Goal: Navigation & Orientation: Find specific page/section

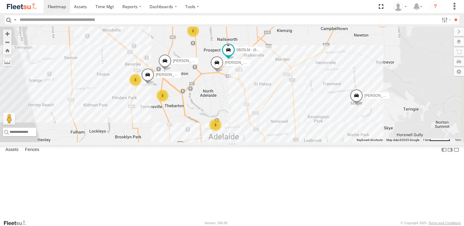
drag, startPoint x: 323, startPoint y: 96, endPoint x: 257, endPoint y: 119, distance: 70.6
click at [257, 119] on div "[PERSON_NAME] [PERSON_NAME] [PERSON_NAME] [PERSON_NAME] [PERSON_NAME] [PERSON_N…" at bounding box center [232, 84] width 464 height 115
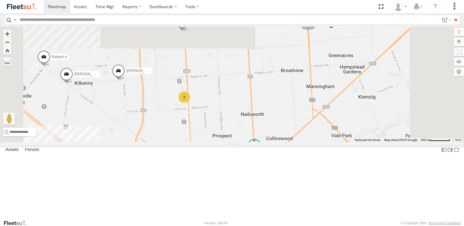
drag, startPoint x: 259, startPoint y: 154, endPoint x: 264, endPoint y: 181, distance: 28.0
click at [262, 142] on div "[PERSON_NAME] [PERSON_NAME] [PERSON_NAME] [PERSON_NAME] [PERSON_NAME] [PERSON_N…" at bounding box center [232, 84] width 464 height 115
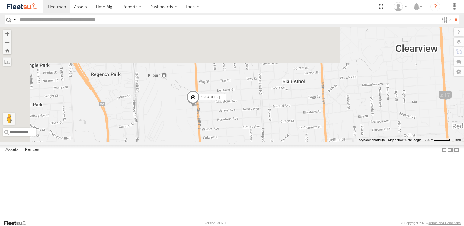
drag, startPoint x: 249, startPoint y: 60, endPoint x: 242, endPoint y: 153, distance: 93.7
click at [242, 142] on div "[PERSON_NAME] [PERSON_NAME] [PERSON_NAME] [PERSON_NAME] [PERSON_NAME] [PERSON_N…" at bounding box center [232, 84] width 464 height 115
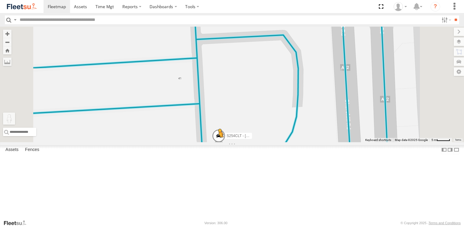
drag, startPoint x: 162, startPoint y: 196, endPoint x: 294, endPoint y: 182, distance: 132.8
click at [294, 142] on div "[PERSON_NAME] [PERSON_NAME] [PERSON_NAME] [PERSON_NAME] [PERSON_NAME] [PERSON_N…" at bounding box center [232, 84] width 464 height 115
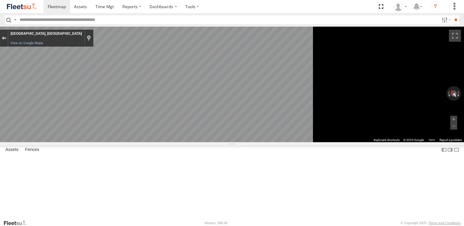
click at [6, 37] on div "Exit the Street View" at bounding box center [4, 38] width 5 height 4
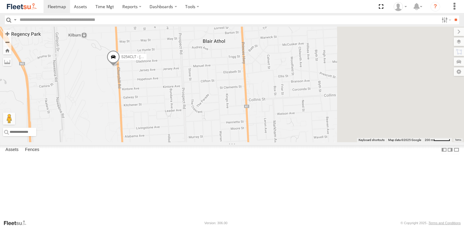
drag, startPoint x: 387, startPoint y: 130, endPoint x: 289, endPoint y: 232, distance: 141.8
click at [289, 226] on html at bounding box center [232, 113] width 464 height 226
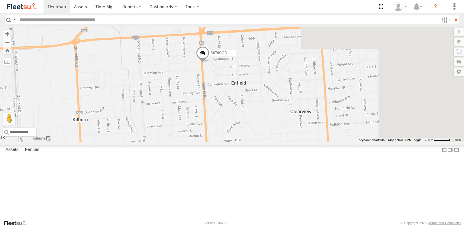
drag, startPoint x: 302, startPoint y: 115, endPoint x: 264, endPoint y: 225, distance: 115.9
click at [264, 225] on body at bounding box center [232, 113] width 464 height 226
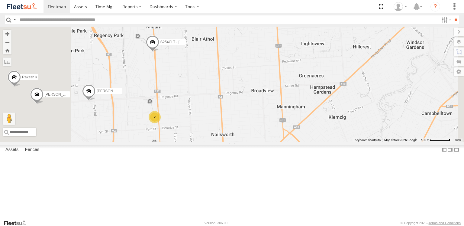
drag, startPoint x: 273, startPoint y: 187, endPoint x: 273, endPoint y: 133, distance: 53.5
click at [273, 133] on div "[PERSON_NAME] [PERSON_NAME] [PERSON_NAME] [PERSON_NAME] [PERSON_NAME] [PERSON_N…" at bounding box center [232, 84] width 464 height 115
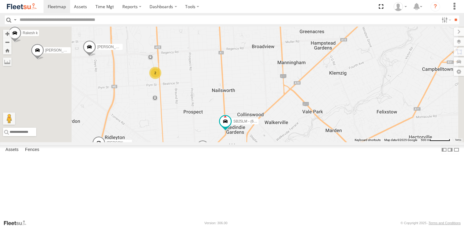
drag, startPoint x: 264, startPoint y: 168, endPoint x: 265, endPoint y: 128, distance: 40.5
click at [265, 128] on div "[PERSON_NAME] [PERSON_NAME] [PERSON_NAME] [PERSON_NAME] [PERSON_NAME] [PERSON_N…" at bounding box center [232, 84] width 464 height 115
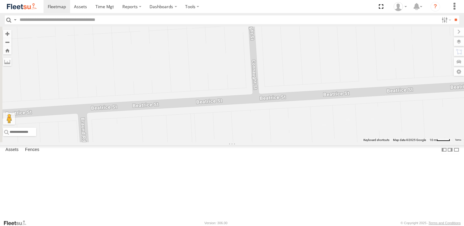
drag, startPoint x: 260, startPoint y: 75, endPoint x: 305, endPoint y: 135, distance: 74.9
click at [305, 135] on div "[PERSON_NAME] [PERSON_NAME] [PERSON_NAME] [PERSON_NAME] [PERSON_NAME] [PERSON_N…" at bounding box center [232, 84] width 464 height 115
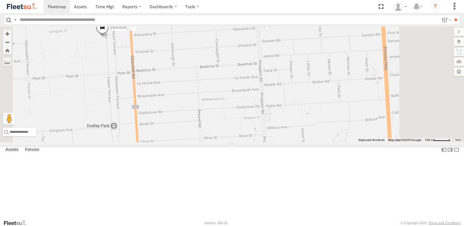
drag, startPoint x: 305, startPoint y: 155, endPoint x: 291, endPoint y: 121, distance: 37.8
click at [291, 122] on div "[PERSON_NAME] [PERSON_NAME] [PERSON_NAME] [PERSON_NAME] [PERSON_NAME] [PERSON_N…" at bounding box center [232, 84] width 464 height 115
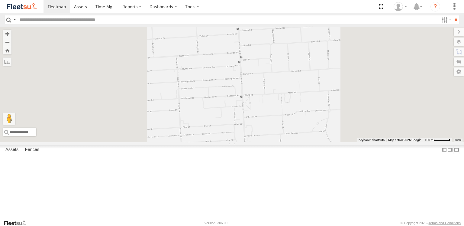
drag, startPoint x: 220, startPoint y: 89, endPoint x: 260, endPoint y: 121, distance: 51.6
click at [260, 121] on div "[PERSON_NAME] [PERSON_NAME] [PERSON_NAME] [PERSON_NAME] [PERSON_NAME] [PERSON_N…" at bounding box center [232, 84] width 464 height 115
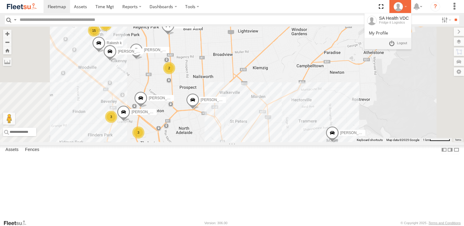
click at [408, 6] on div at bounding box center [401, 6] width 18 height 9
click at [405, 44] on span at bounding box center [402, 43] width 10 height 7
